Goal: Navigation & Orientation: Find specific page/section

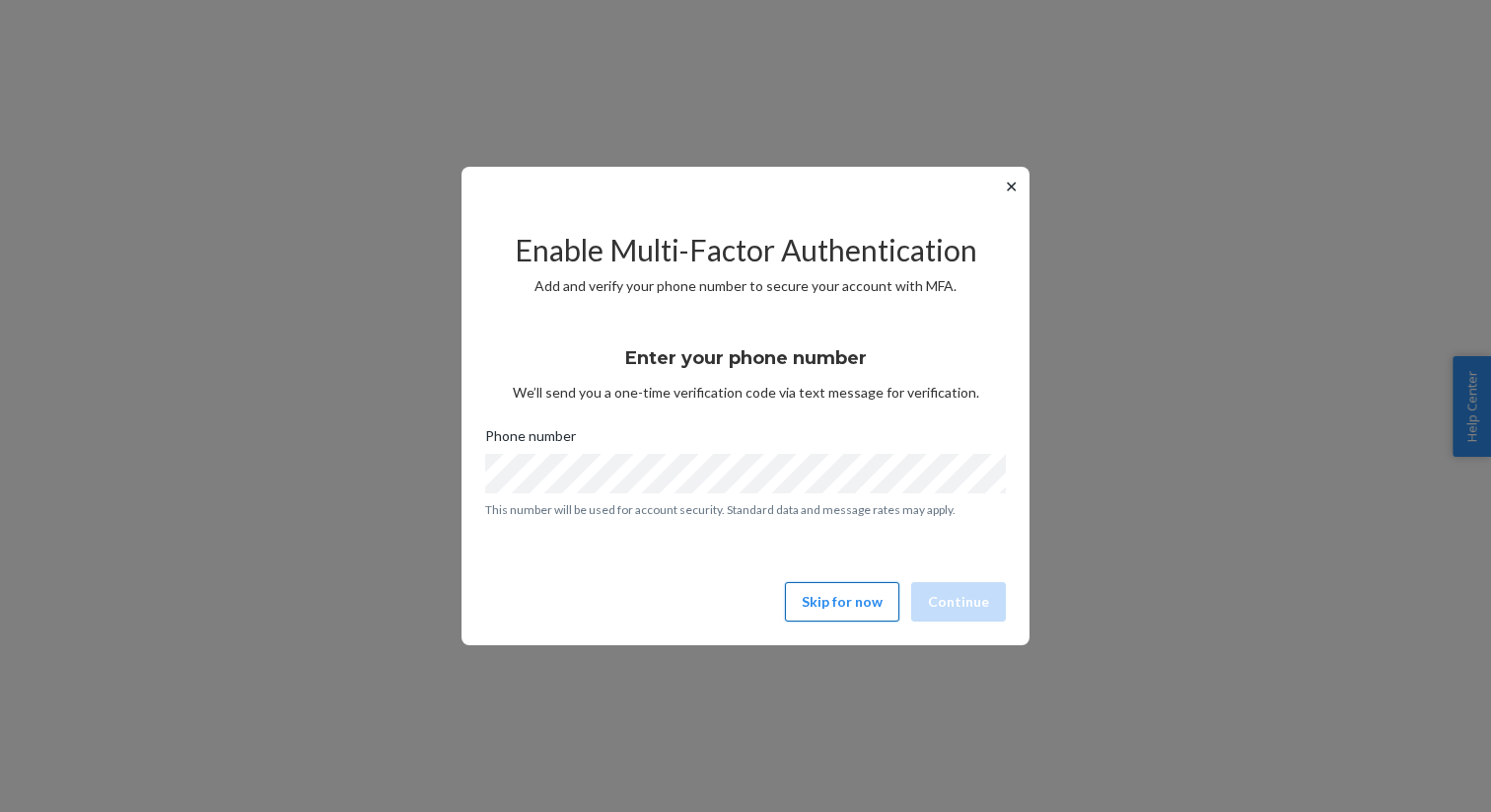
click at [811, 601] on button "Skip for now" at bounding box center [842, 601] width 114 height 40
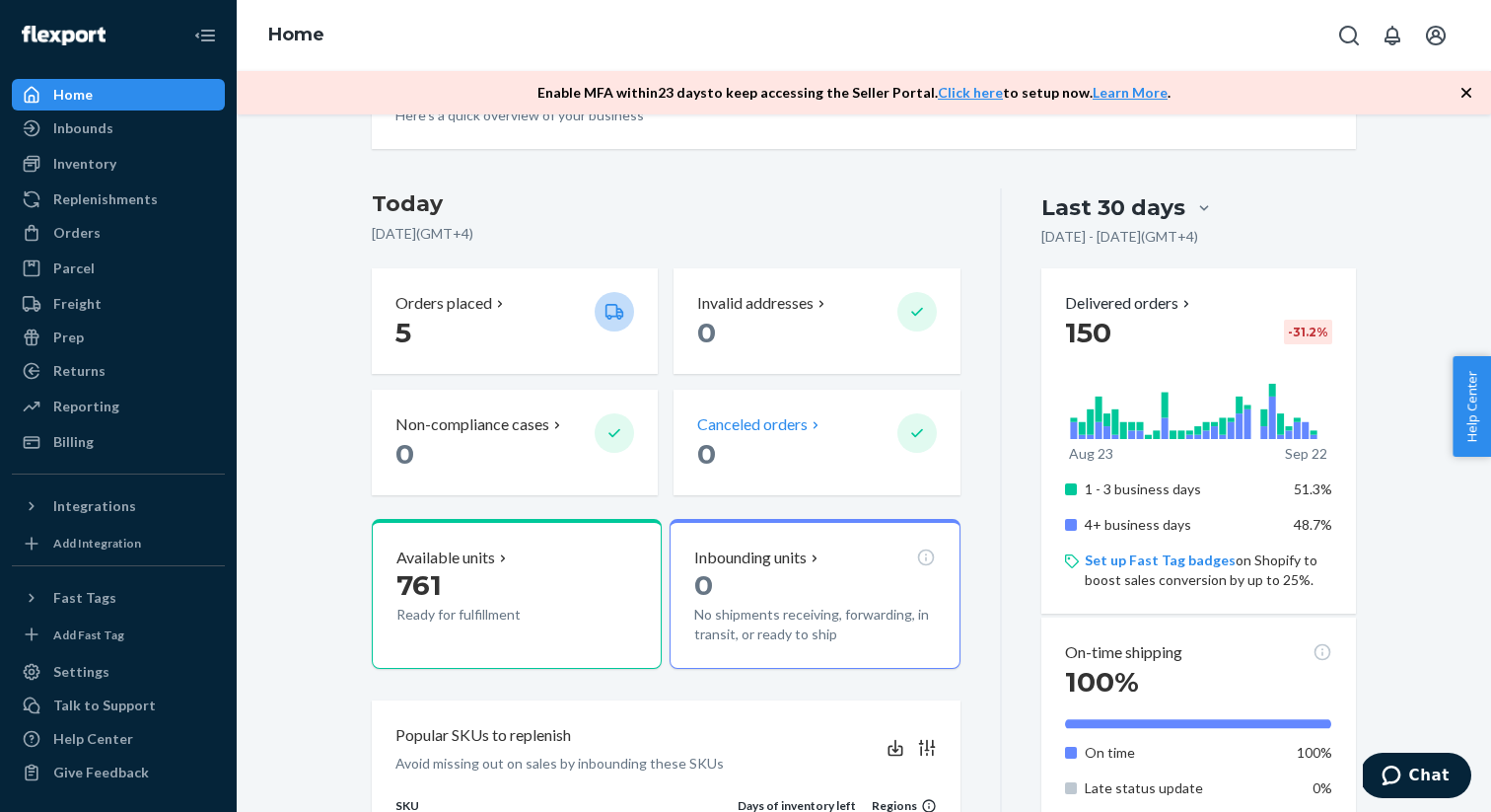
scroll to position [266, 0]
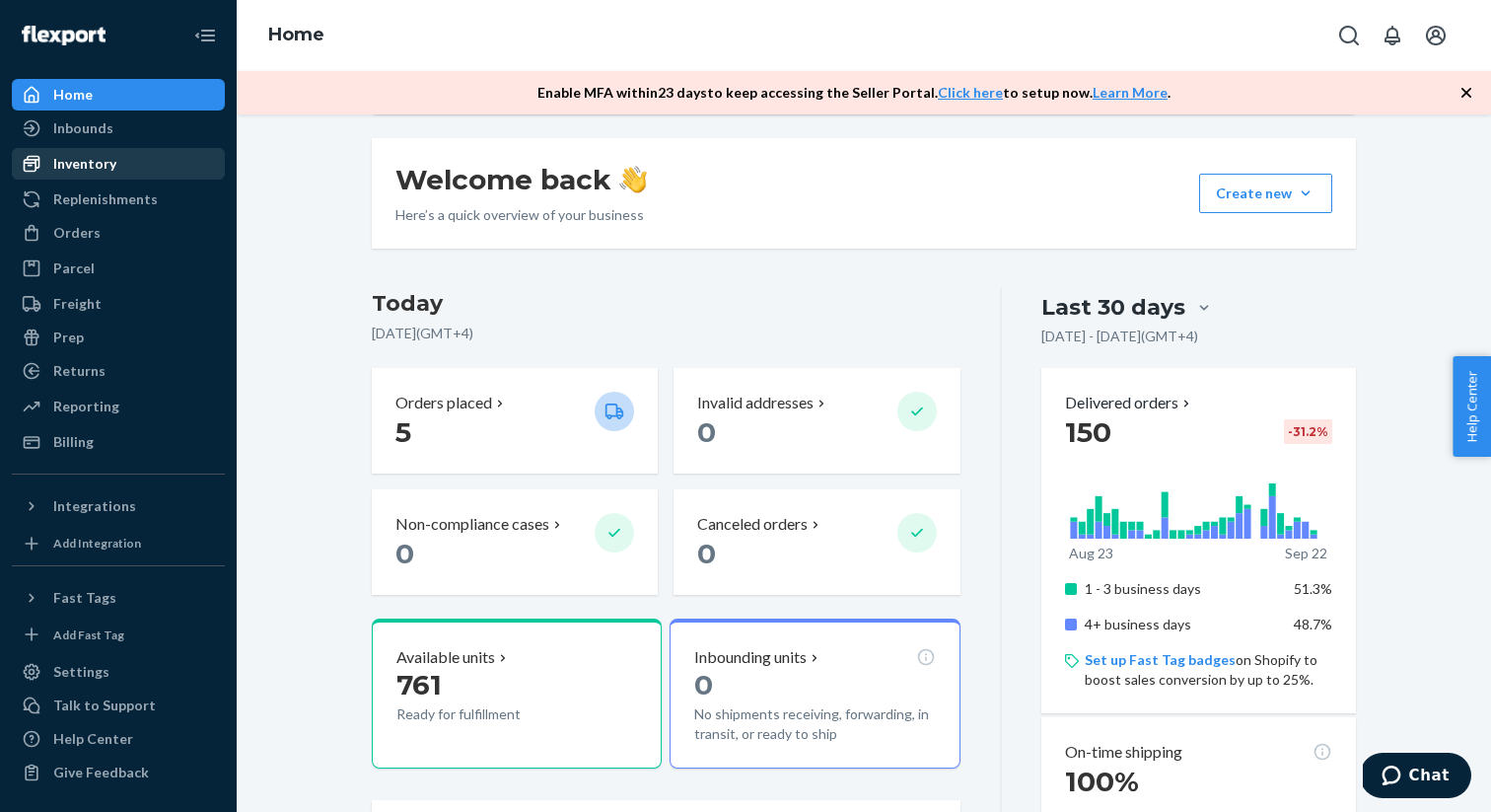
click at [128, 166] on div "Inventory" at bounding box center [118, 164] width 209 height 28
